Goal: Navigation & Orientation: Go to known website

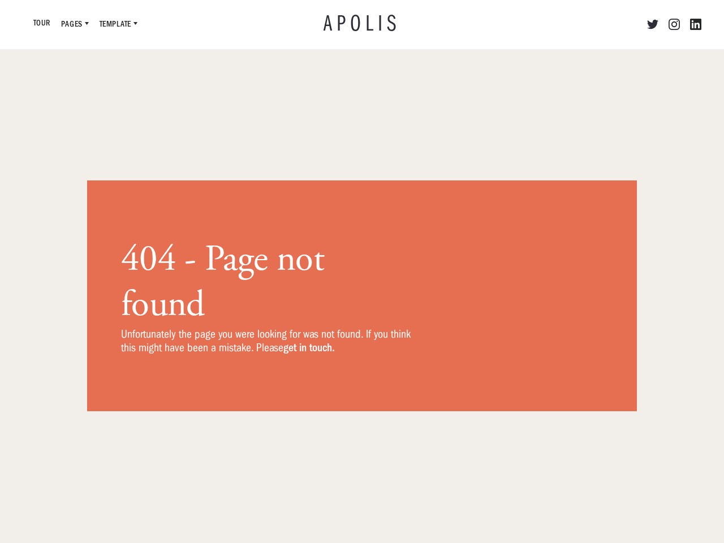
click at [168, 24] on nav "Tour Pages About Services Pricing Contact Plan Consultation Blog Case Studies T…" at bounding box center [169, 23] width 292 height 15
click at [75, 24] on div "Pages" at bounding box center [72, 25] width 21 height 14
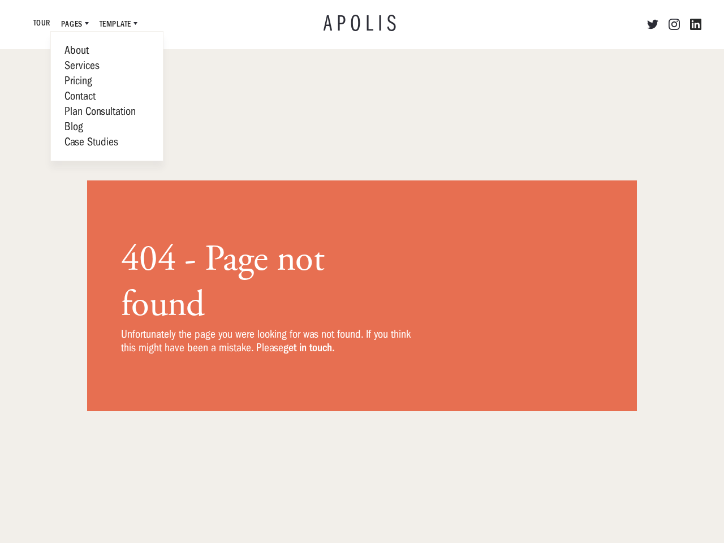
click at [119, 24] on div "Template" at bounding box center [115, 25] width 31 height 14
